Goal: Navigation & Orientation: Find specific page/section

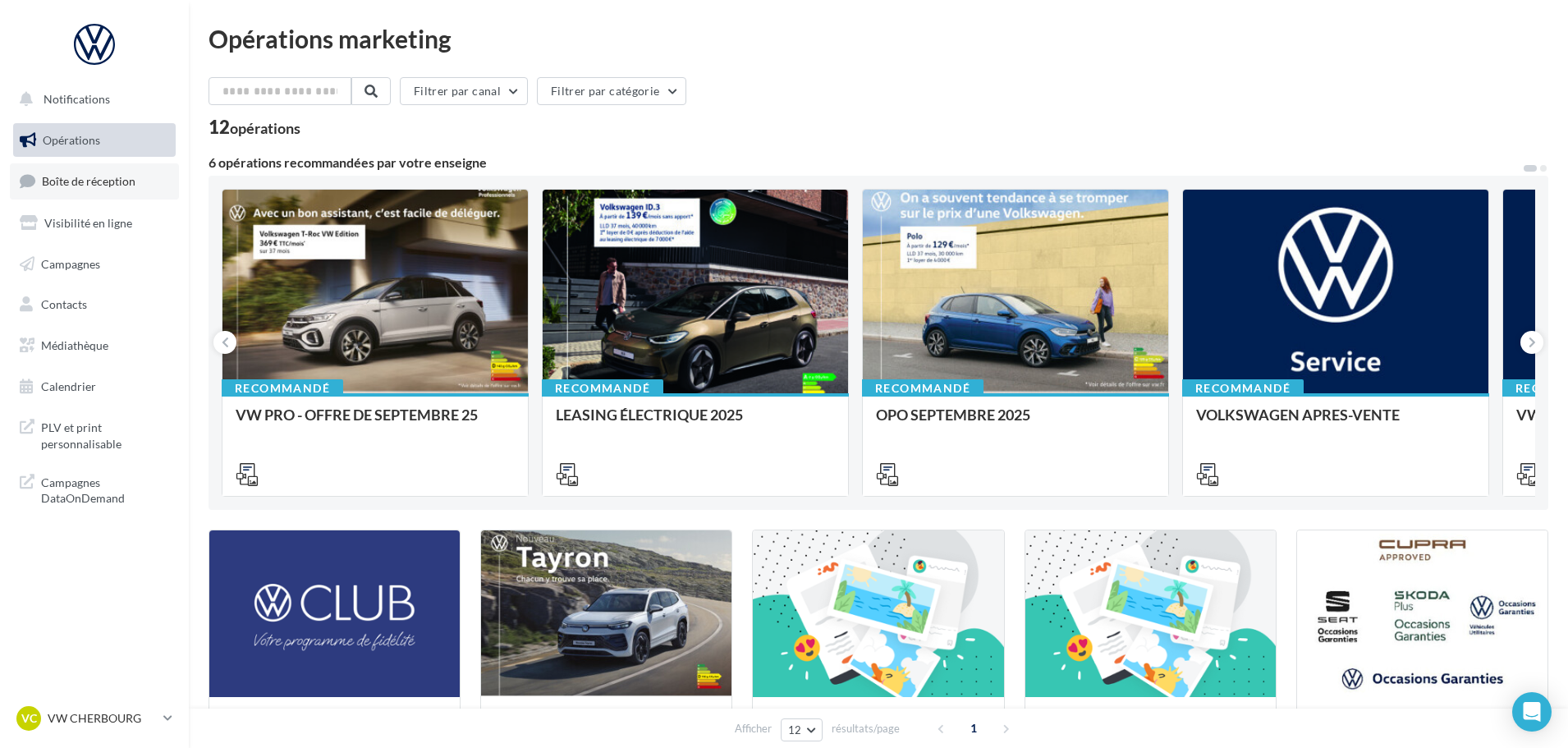
click at [93, 179] on span "Boîte de réception" at bounding box center [89, 181] width 93 height 14
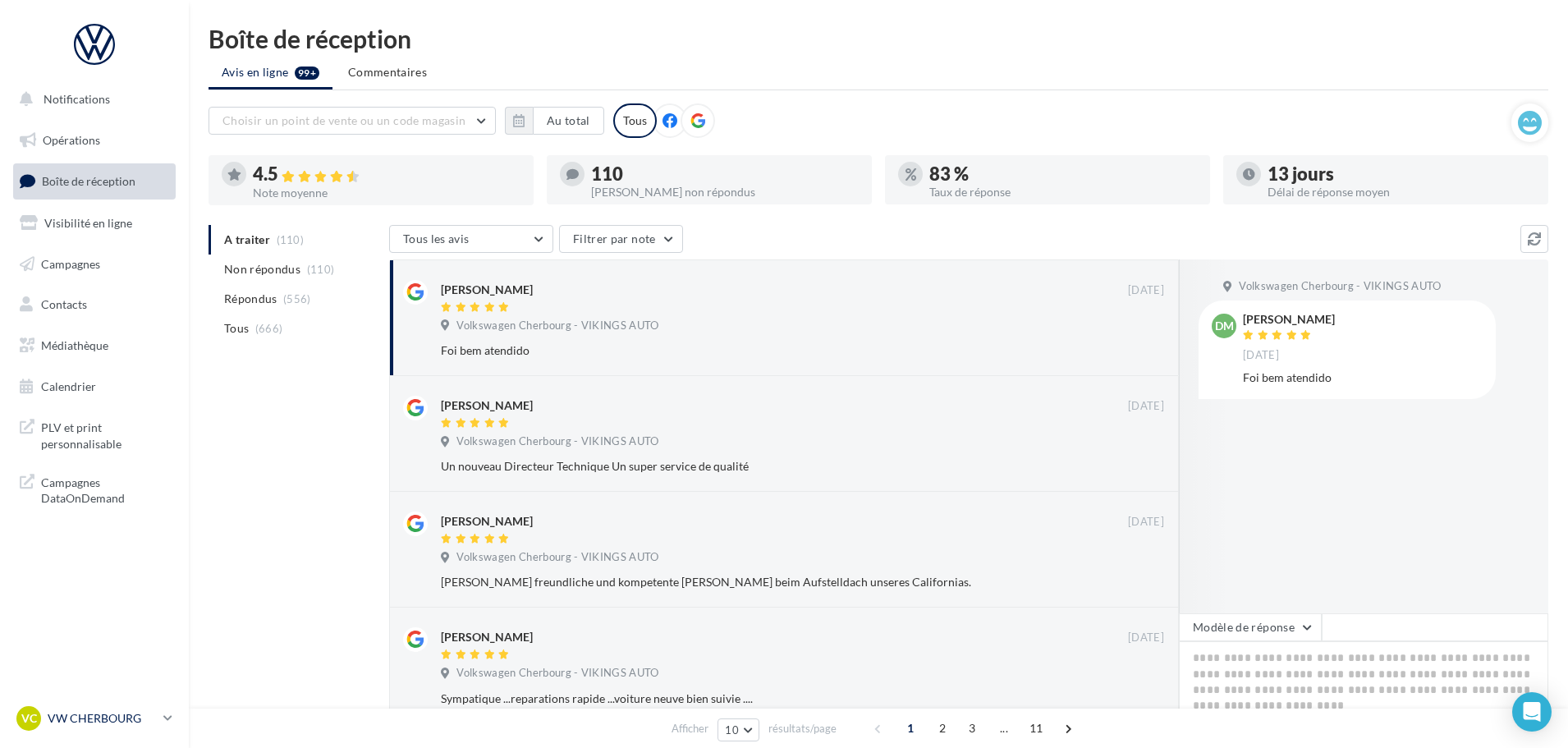
click at [93, 711] on p "VW CHERBOURG" at bounding box center [102, 718] width 109 height 16
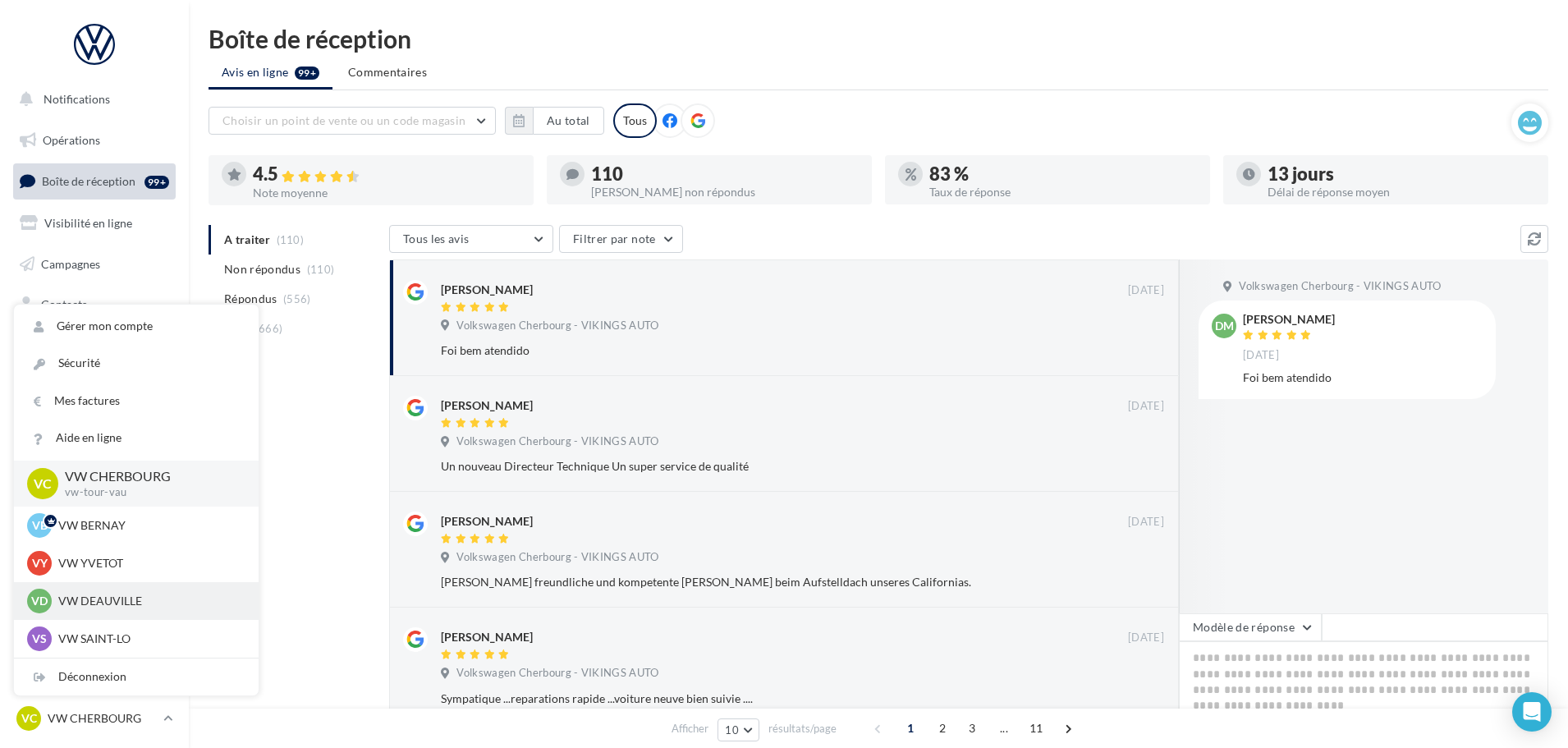
scroll to position [82, 0]
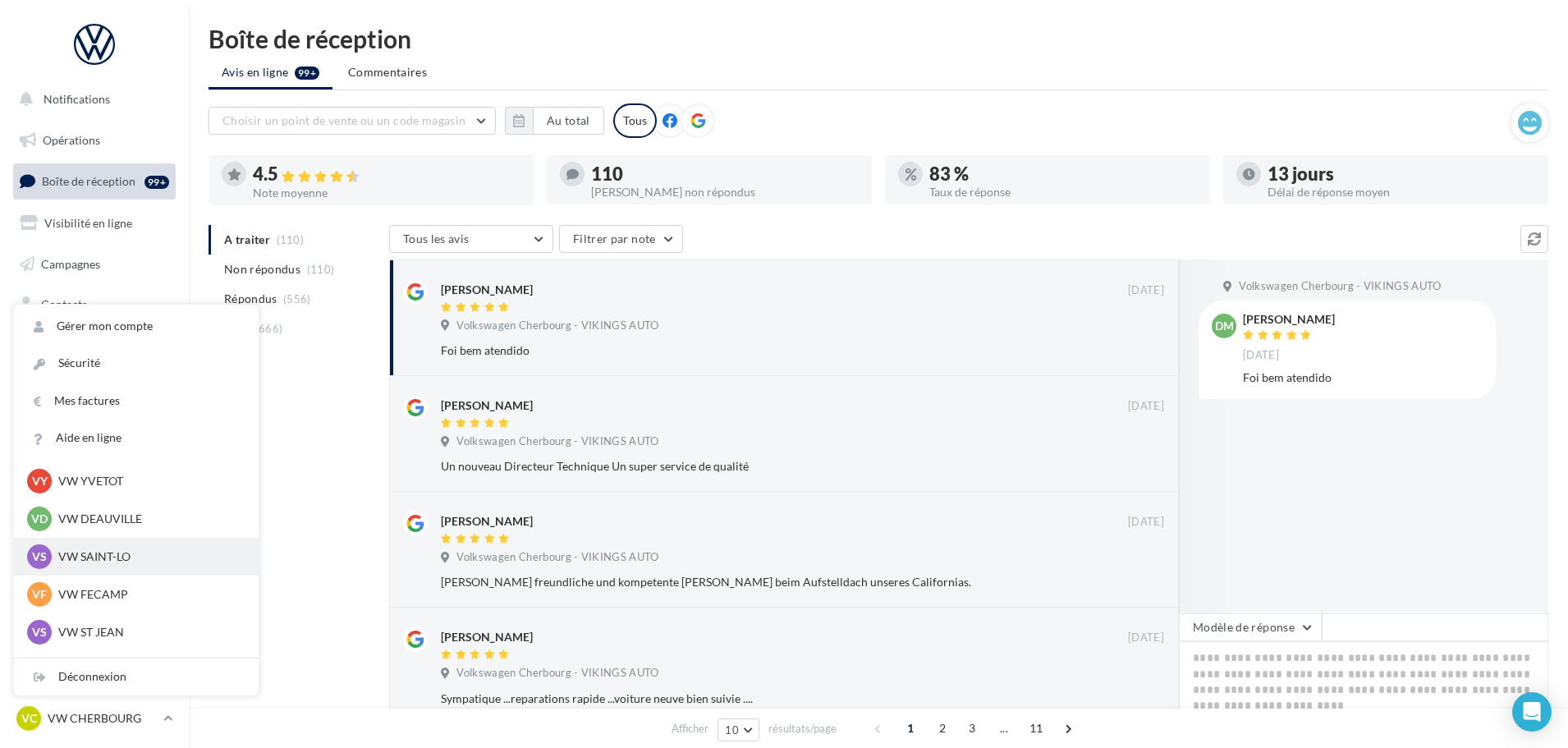
click at [118, 558] on p "VW SAINT-LO" at bounding box center [149, 556] width 181 height 16
